Goal: Submit feedback/report problem

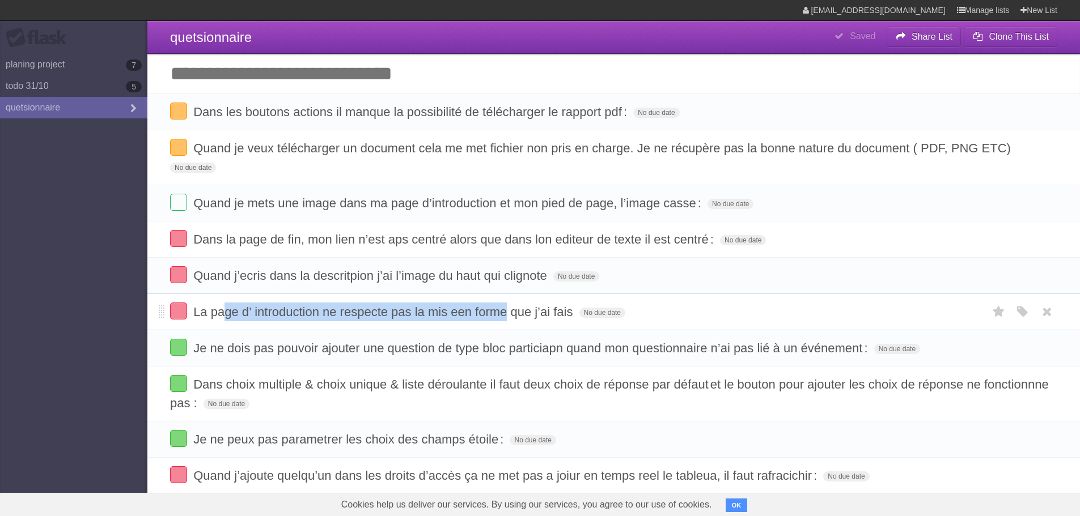
drag, startPoint x: 225, startPoint y: 314, endPoint x: 505, endPoint y: 323, distance: 279.6
click at [505, 323] on li "La page d’ introduction ne respecte pas la mis een forme que j’ai fais No due d…" at bounding box center [613, 312] width 933 height 37
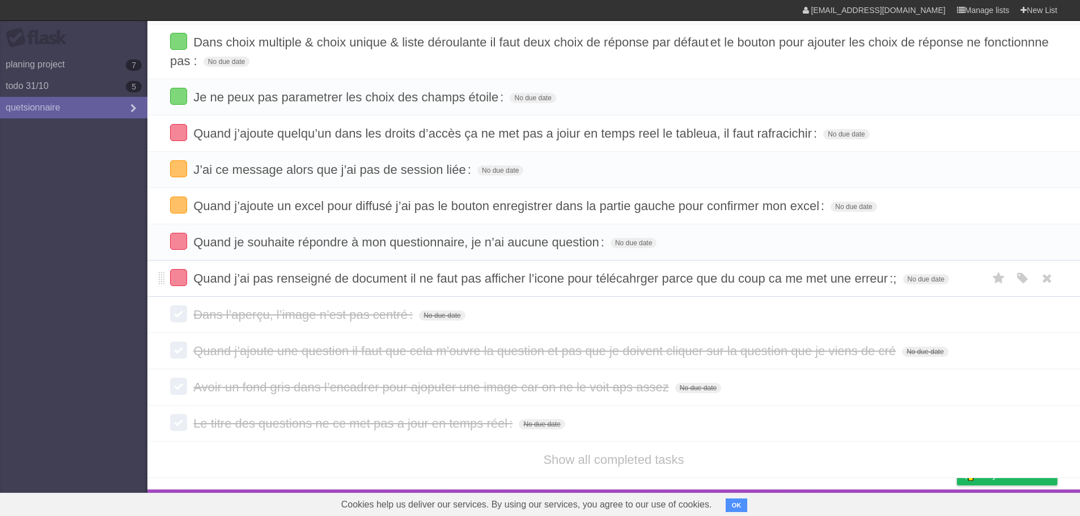
scroll to position [344, 0]
click at [606, 467] on li "Show all completed tasks" at bounding box center [613, 459] width 933 height 37
click at [601, 457] on link "Show all completed tasks" at bounding box center [613, 459] width 141 height 14
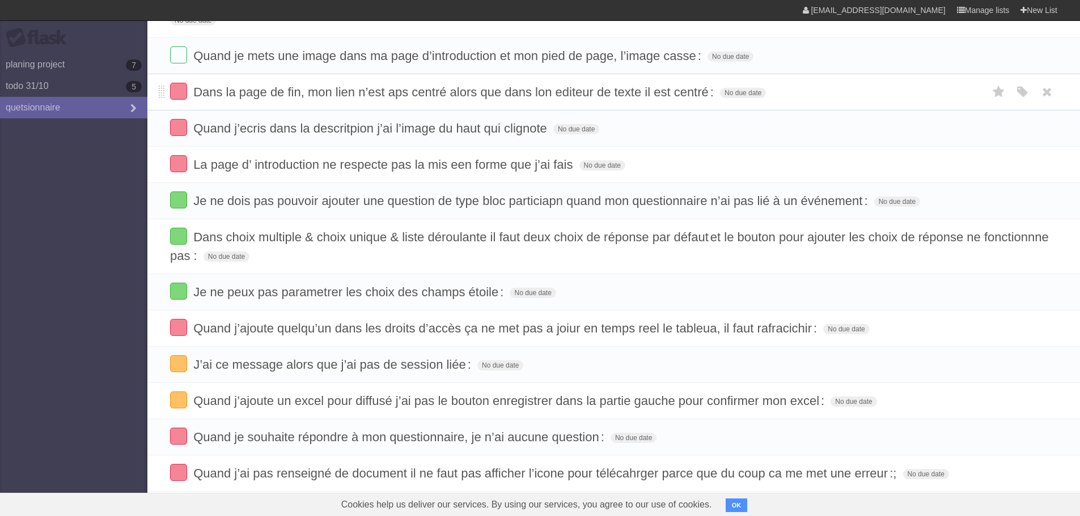
scroll to position [44, 0]
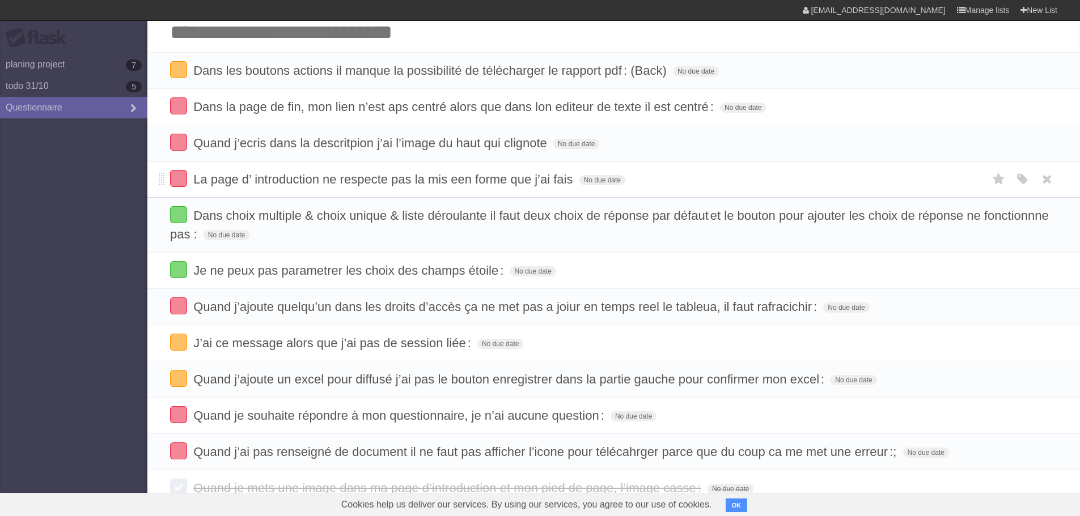
scroll to position [67, 0]
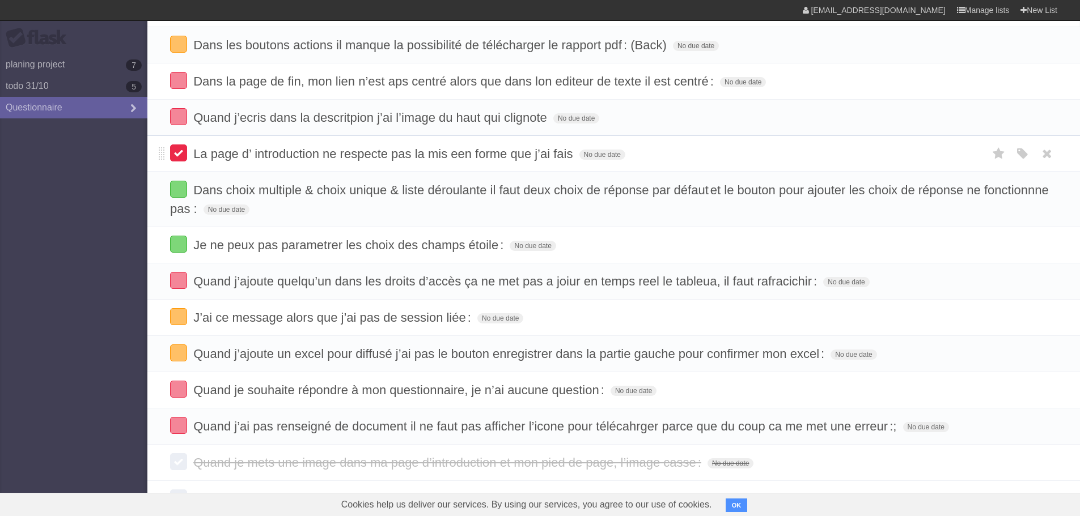
click at [181, 155] on label at bounding box center [178, 153] width 17 height 17
click at [253, 159] on span "La page d’ introduction ne respecte pas la mis een forme que j’ai fais" at bounding box center [384, 154] width 382 height 14
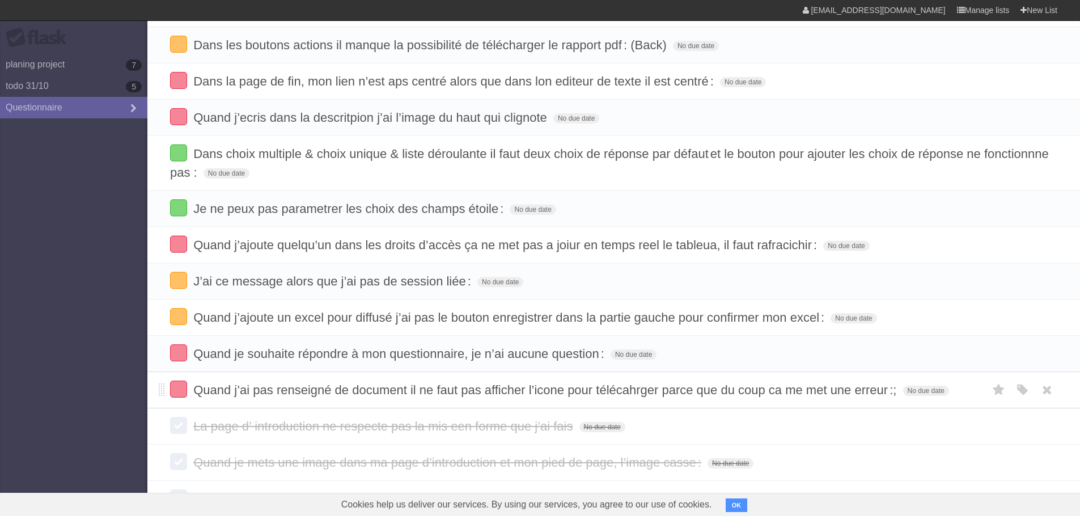
scroll to position [180, 0]
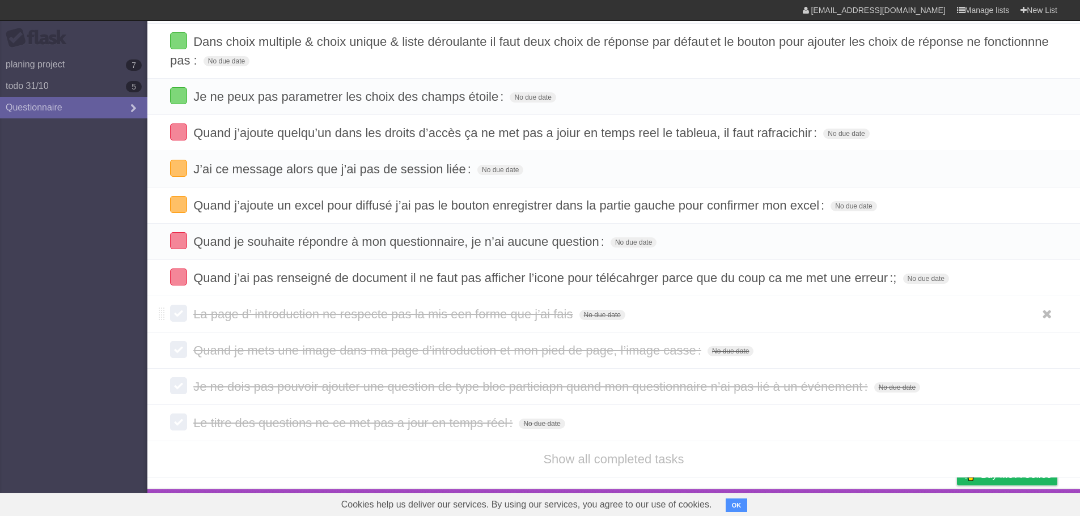
click at [314, 315] on span "La page d’ introduction ne respecte pas la mis een forme que j’ai fais" at bounding box center [384, 314] width 382 height 14
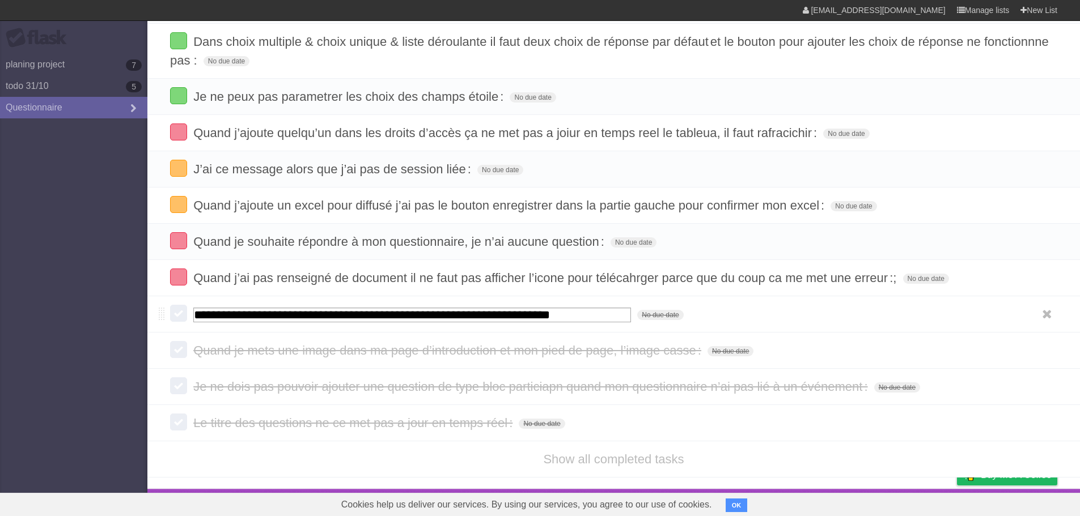
click at [314, 315] on input "**********" at bounding box center [412, 315] width 438 height 15
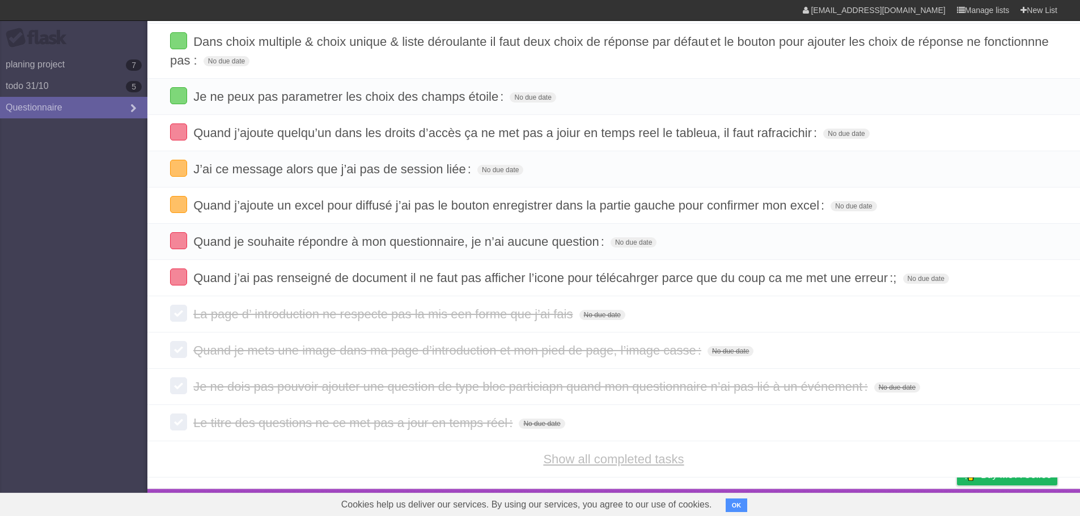
click at [613, 456] on link "Show all completed tasks" at bounding box center [613, 459] width 141 height 14
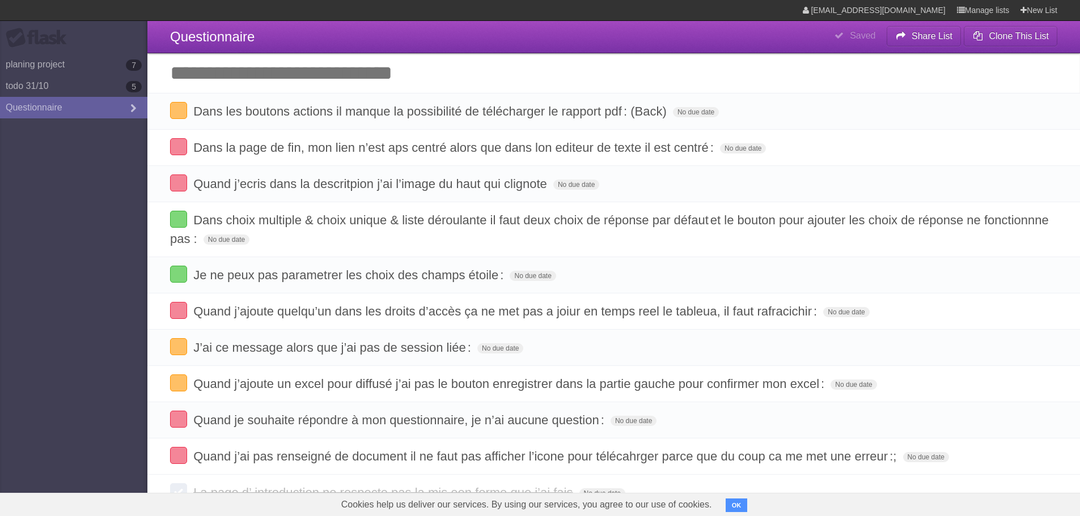
scroll to position [0, 0]
drag, startPoint x: 243, startPoint y: 106, endPoint x: 548, endPoint y: 106, distance: 305.6
click at [548, 106] on span "Dans les boutons actions il manque la possibilité de télécharger le rapport pdf…" at bounding box center [431, 112] width 476 height 14
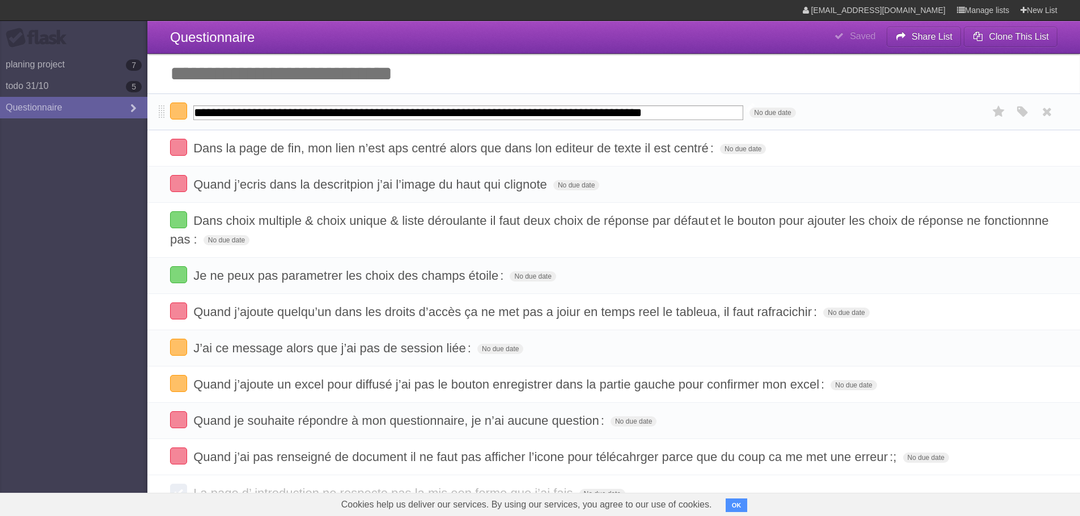
click at [639, 114] on input "**********" at bounding box center [468, 112] width 550 height 15
click at [675, 67] on input "Add another task" at bounding box center [613, 74] width 933 height 40
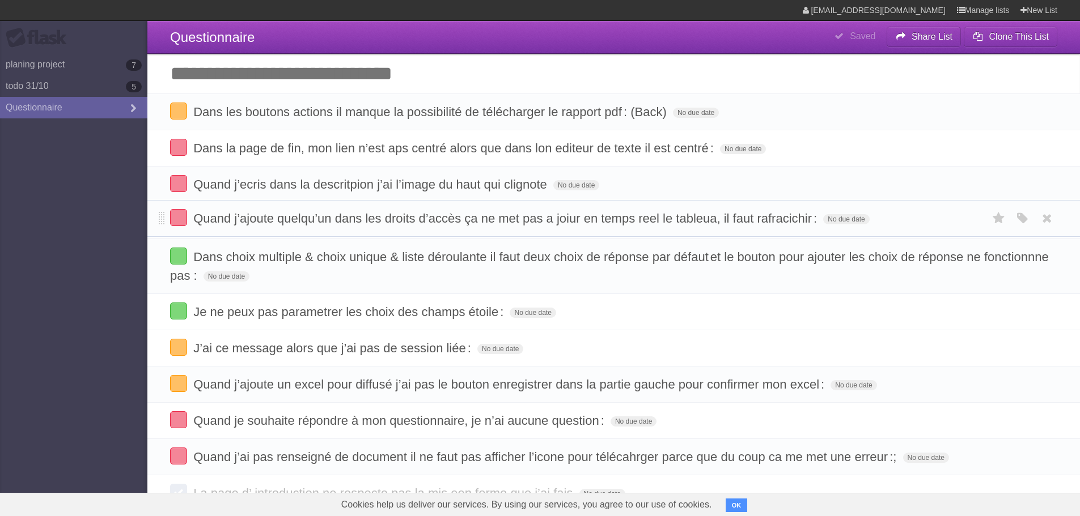
drag, startPoint x: 162, startPoint y: 316, endPoint x: 170, endPoint y: 221, distance: 95.0
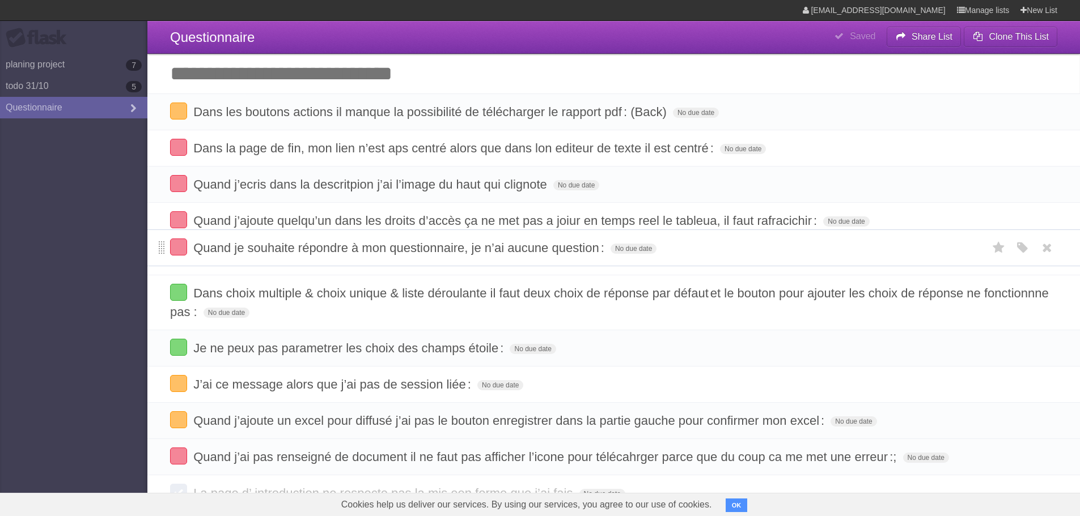
drag, startPoint x: 159, startPoint y: 426, endPoint x: 164, endPoint y: 252, distance: 174.1
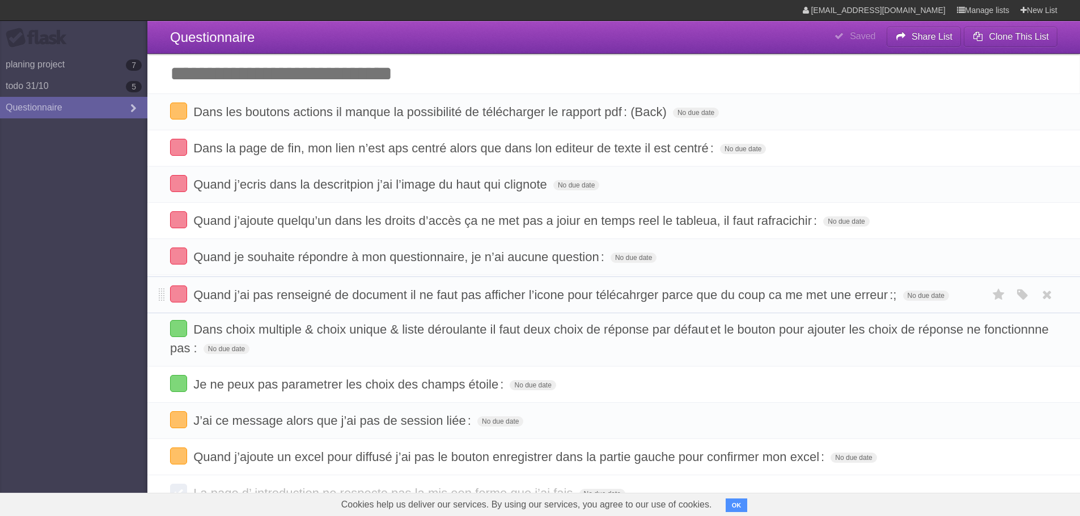
drag, startPoint x: 162, startPoint y: 457, endPoint x: 156, endPoint y: 294, distance: 163.4
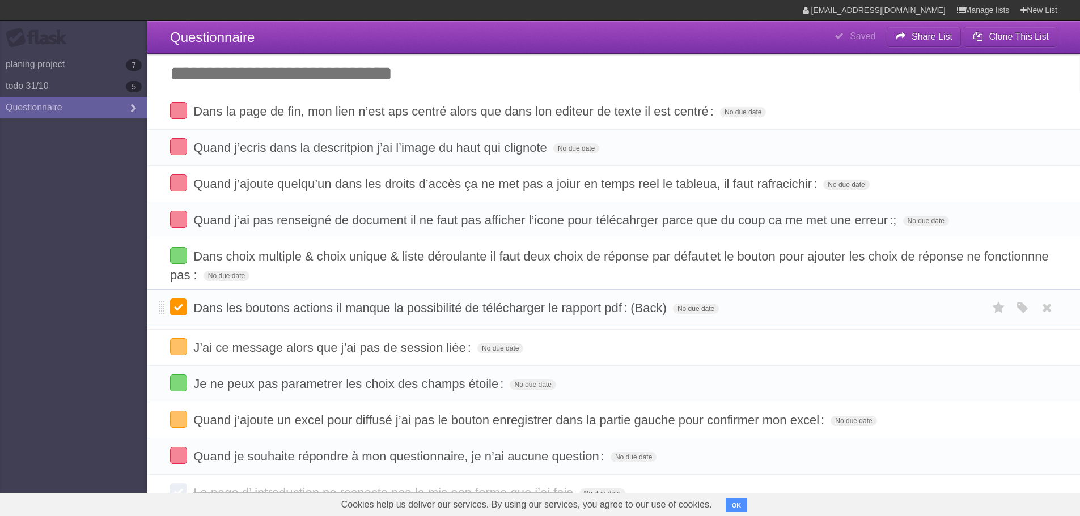
drag, startPoint x: 0, startPoint y: 0, endPoint x: 177, endPoint y: 307, distance: 354.5
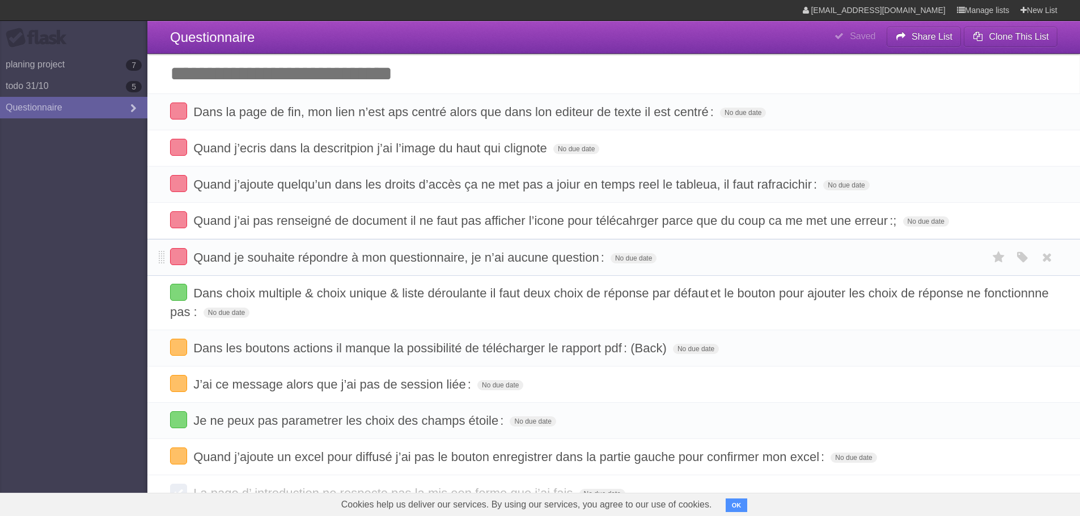
drag, startPoint x: 159, startPoint y: 460, endPoint x: 168, endPoint y: 259, distance: 202.1
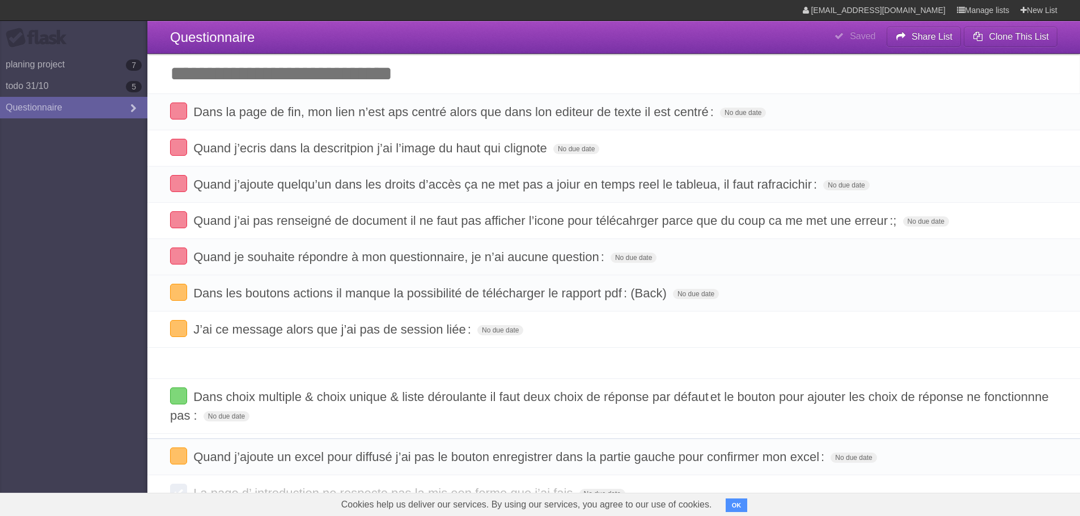
drag, startPoint x: 160, startPoint y: 295, endPoint x: 163, endPoint y: 415, distance: 120.2
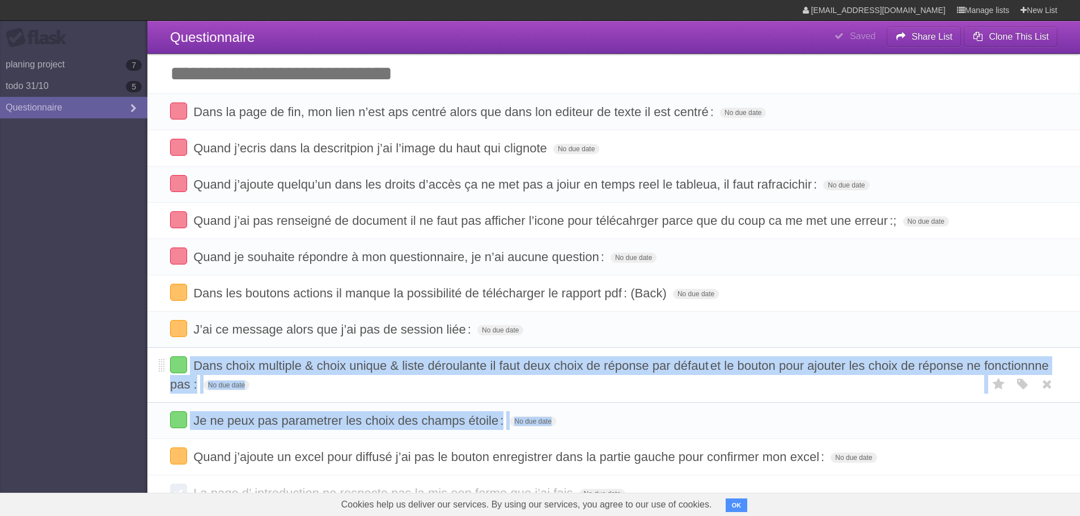
drag, startPoint x: 158, startPoint y: 458, endPoint x: 166, endPoint y: 353, distance: 105.2
click at [166, 353] on ul "Dans la page de fin, mon lien n’est aps centré alors que dans lon editeur de te…" at bounding box center [613, 285] width 933 height 382
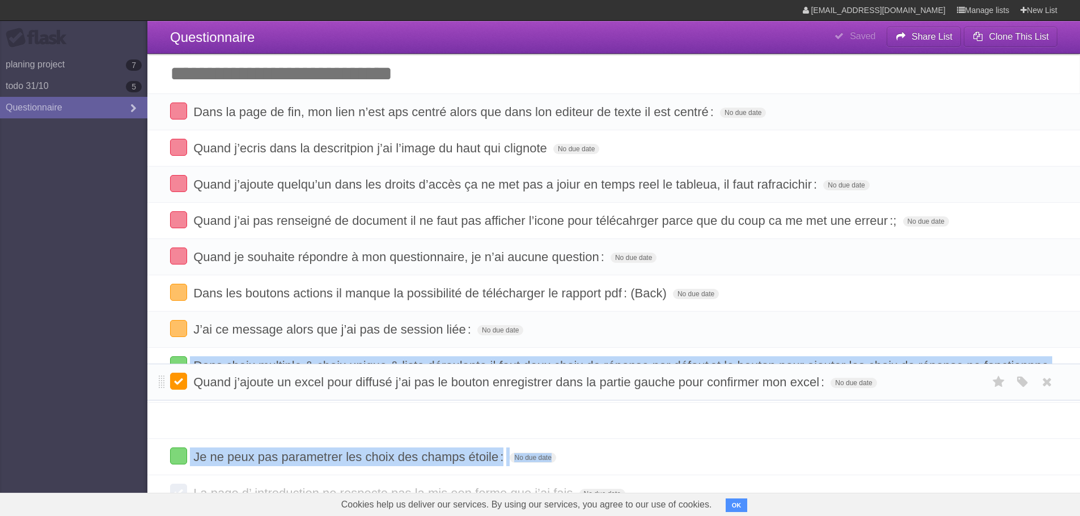
drag, startPoint x: 164, startPoint y: 462, endPoint x: 173, endPoint y: 361, distance: 101.9
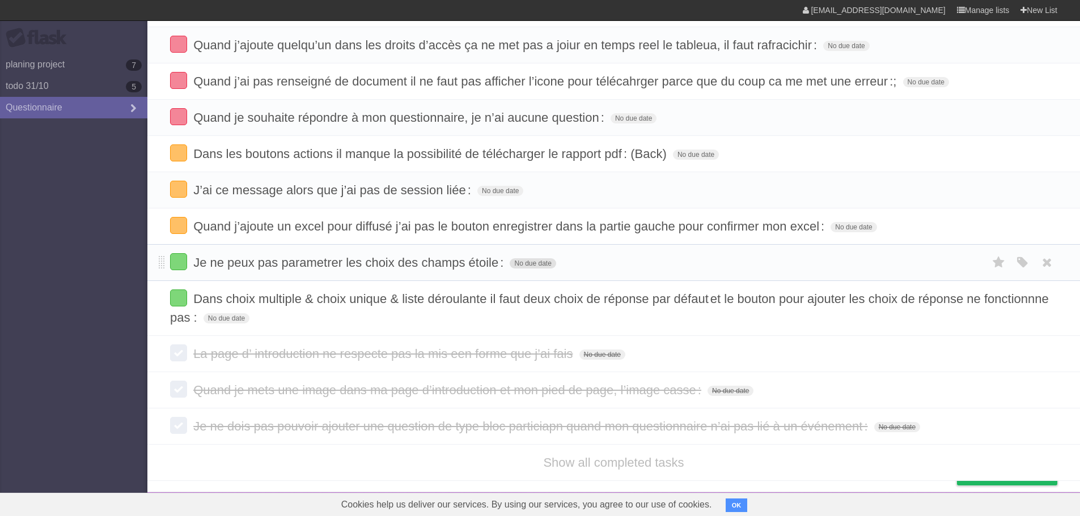
scroll to position [144, 0]
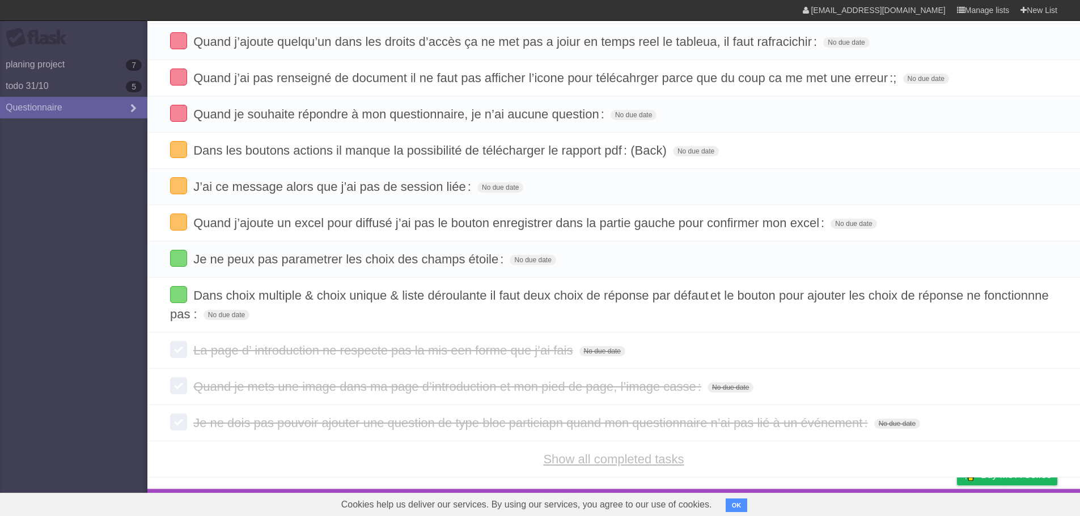
drag, startPoint x: 604, startPoint y: 461, endPoint x: 607, endPoint y: 452, distance: 9.5
click at [604, 461] on link "Show all completed tasks" at bounding box center [613, 459] width 141 height 14
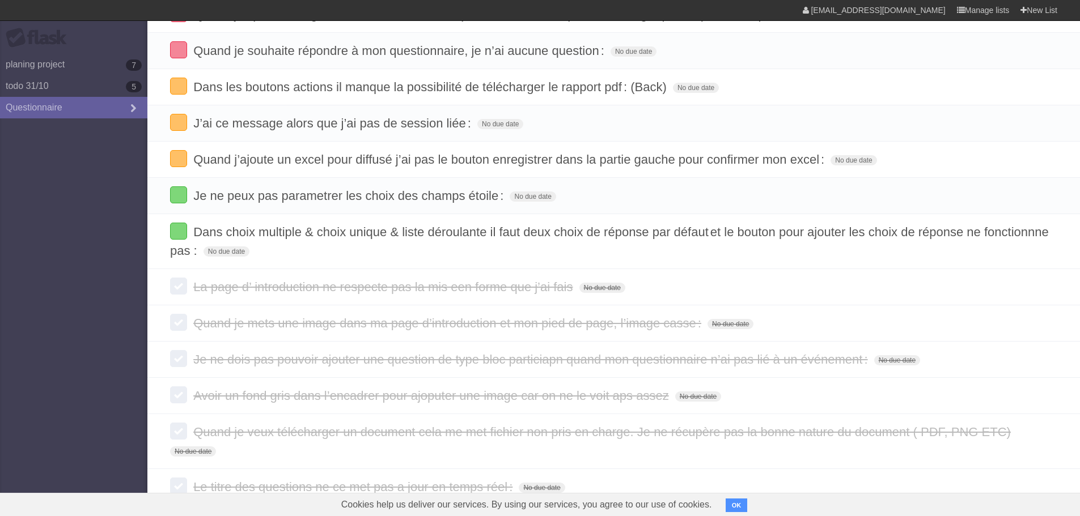
scroll to position [0, 0]
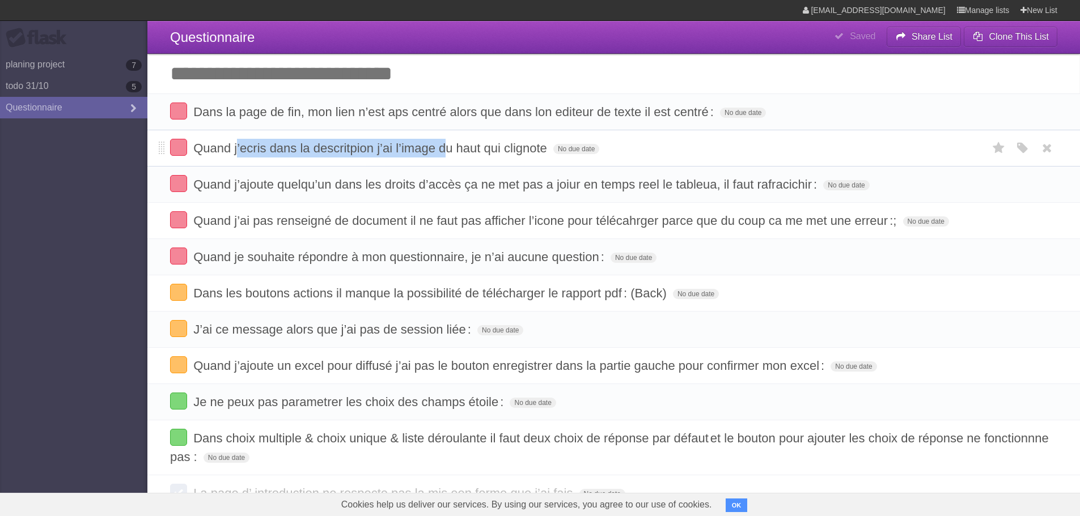
drag, startPoint x: 248, startPoint y: 147, endPoint x: 447, endPoint y: 144, distance: 199.0
click at [447, 144] on span "Quand j’ecris dans la descritpion j’ai l’image du haut qui clignote" at bounding box center [371, 148] width 357 height 14
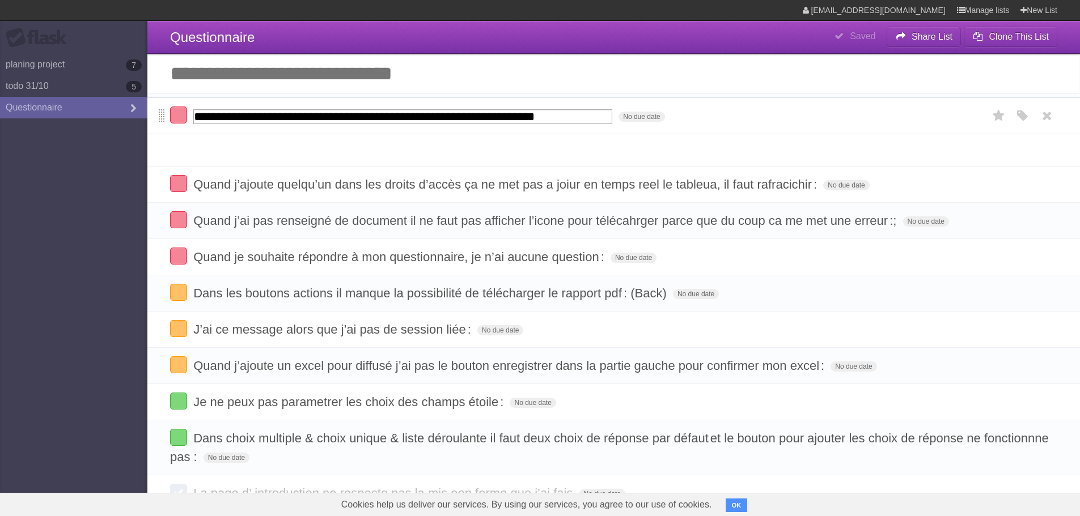
drag, startPoint x: 164, startPoint y: 155, endPoint x: 160, endPoint y: 113, distance: 42.7
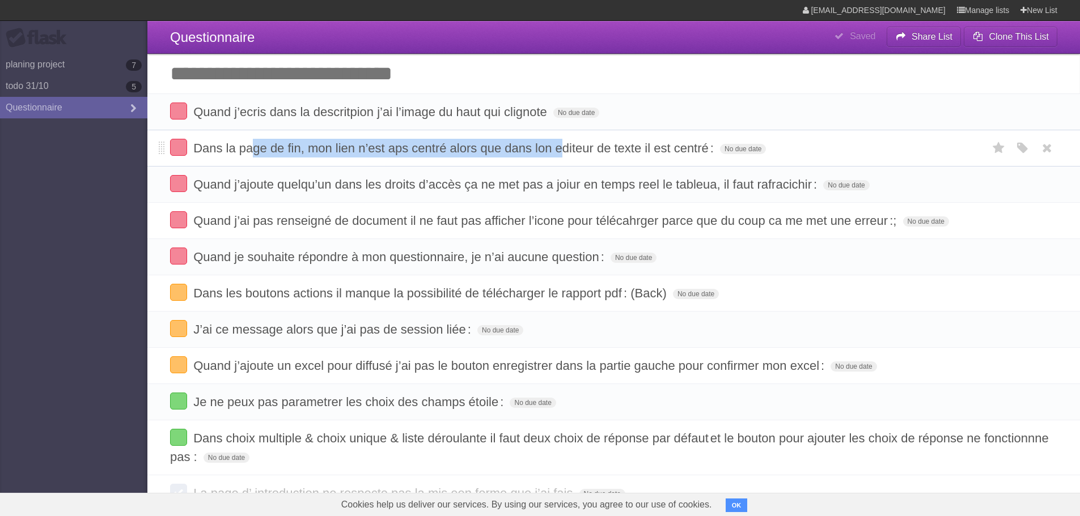
drag, startPoint x: 251, startPoint y: 149, endPoint x: 560, endPoint y: 148, distance: 308.4
click at [560, 148] on span "Dans la page de fin, mon lien n’est aps centré alors que dans lon editeur de te…" at bounding box center [454, 148] width 523 height 14
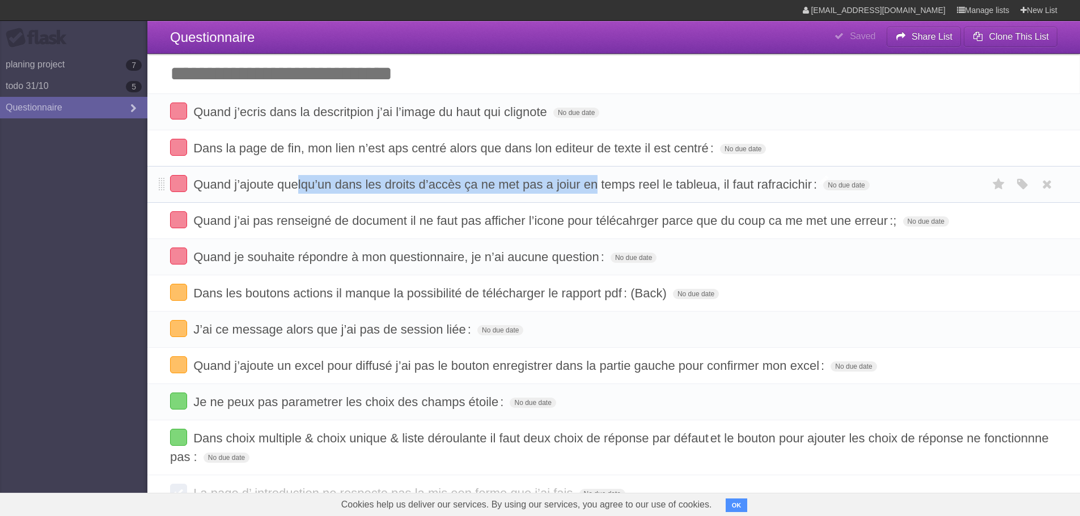
drag, startPoint x: 299, startPoint y: 188, endPoint x: 596, endPoint y: 185, distance: 297.1
click at [596, 185] on span "Quand j’ajoute quelqu’un dans les droits d’accès ça ne met pas a joiur en temps…" at bounding box center [506, 184] width 626 height 14
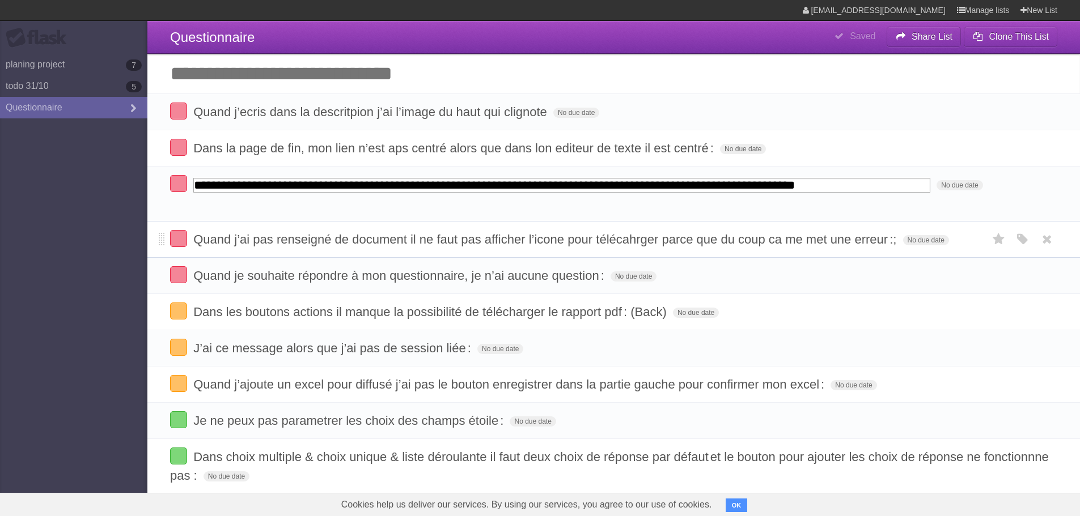
click at [354, 235] on li "Quand j’ai pas renseigné de document il ne faut pas afficher l’icone pour téléc…" at bounding box center [613, 239] width 933 height 37
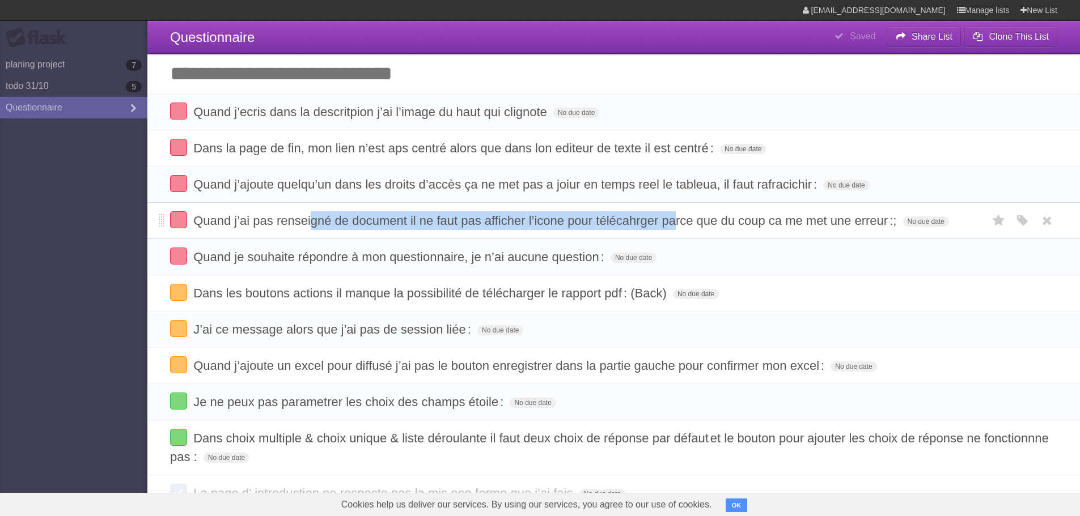
drag, startPoint x: 311, startPoint y: 220, endPoint x: 675, endPoint y: 219, distance: 364.0
click at [675, 219] on span "Quand j’ai pas renseigné de document il ne faut pas afficher l’icone pour téléc…" at bounding box center [546, 221] width 706 height 14
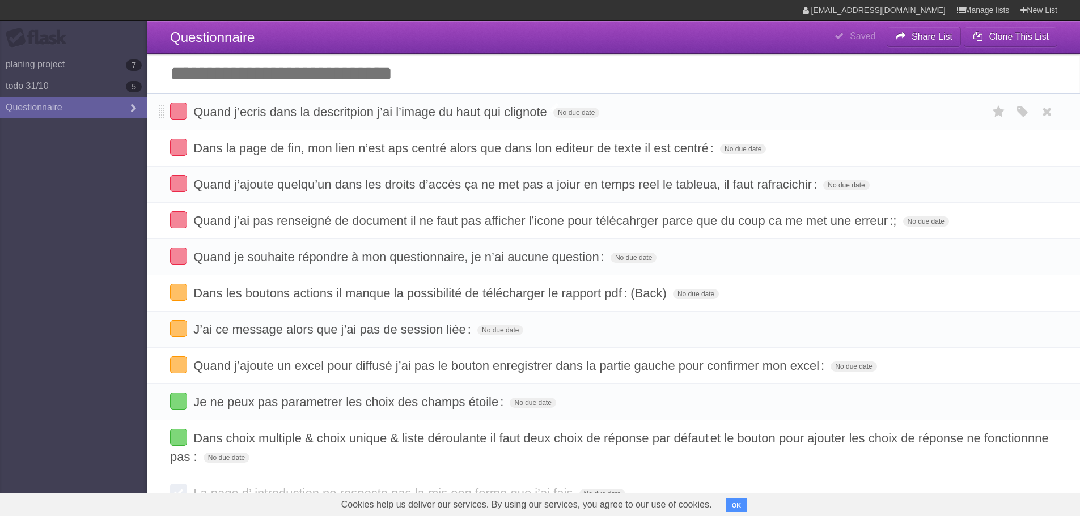
click at [345, 112] on span "Quand j’ecris dans la descritpion j’ai l’image du haut qui clignote" at bounding box center [371, 112] width 357 height 14
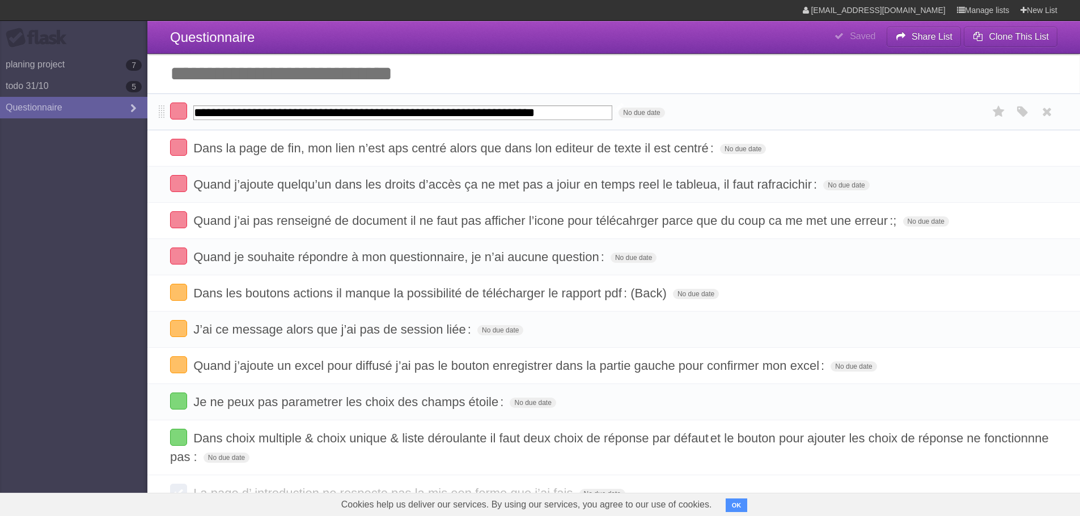
click at [345, 112] on input "**********" at bounding box center [402, 112] width 419 height 15
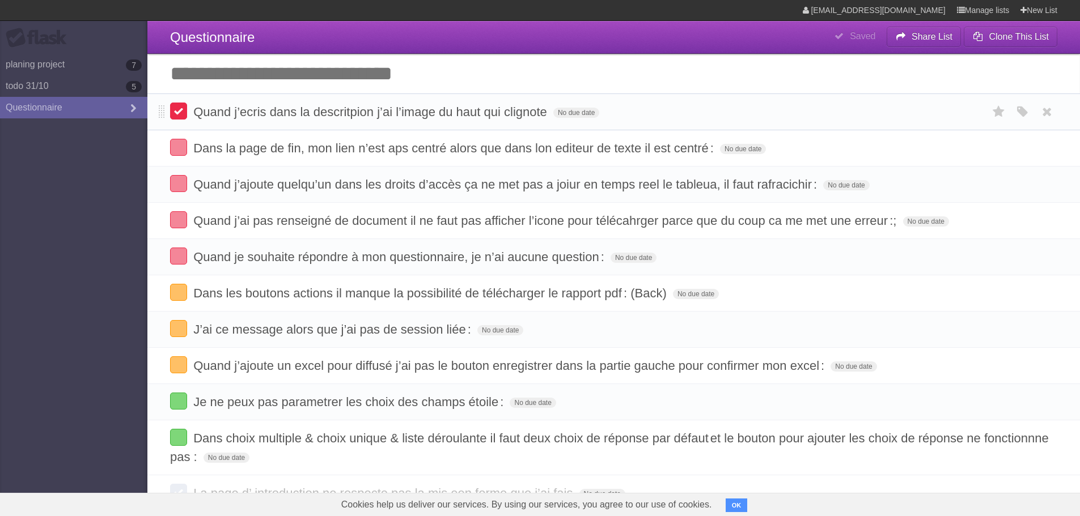
click at [181, 111] on label at bounding box center [178, 111] width 17 height 17
